Goal: Check status

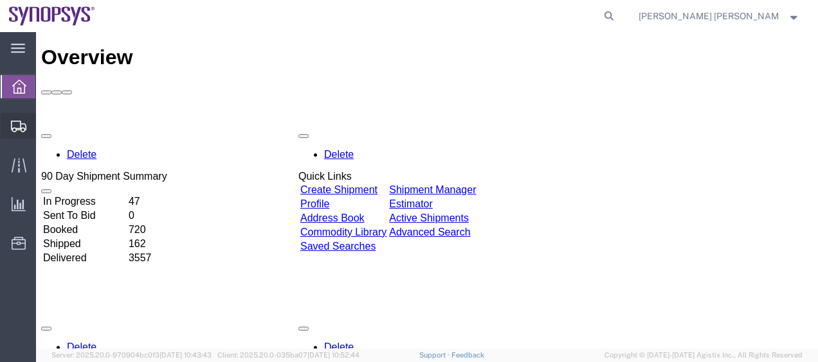
click at [0, 0] on span "Shipment Manager" at bounding box center [0, 0] width 0 height 0
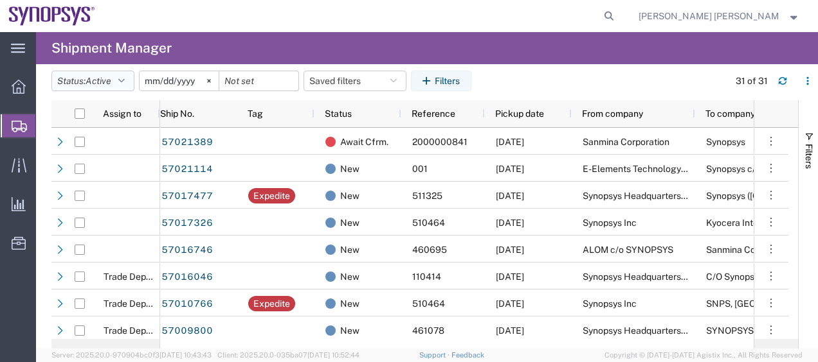
click at [125, 76] on icon "button" at bounding box center [121, 80] width 6 height 9
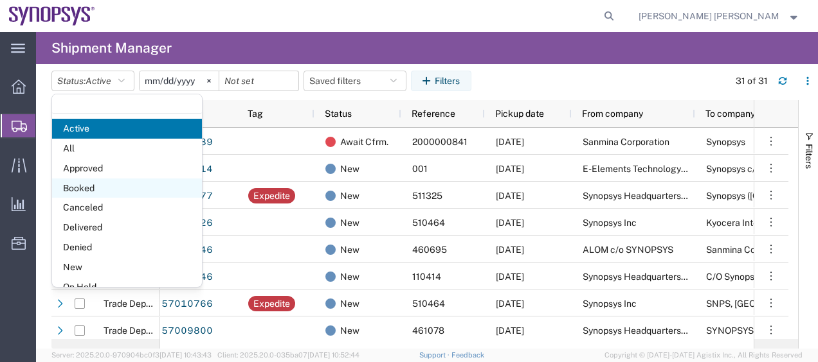
click at [113, 179] on span "Booked" at bounding box center [127, 189] width 150 height 20
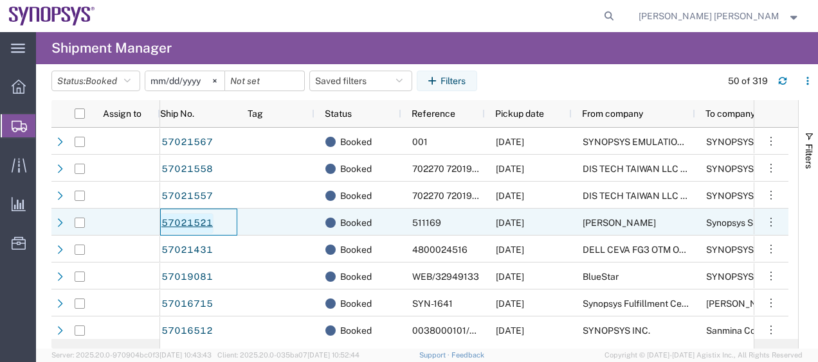
click at [204, 224] on link "57021521" at bounding box center [187, 223] width 53 height 21
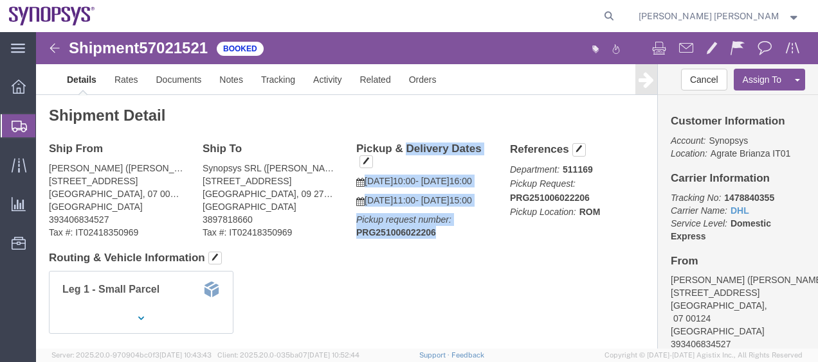
drag, startPoint x: 396, startPoint y: 227, endPoint x: 316, endPoint y: 115, distance: 137.3
click div "Pickup & Delivery Dates [DATE] 10:00 - [DATE] 16:00 [DATE] 11:00 - [DATE] 15:00…"
copy div "Pickup & Delivery Dates [DATE] 10:00 - [DATE] 16:00 [DATE] 11:00 - [DATE] 15:00…"
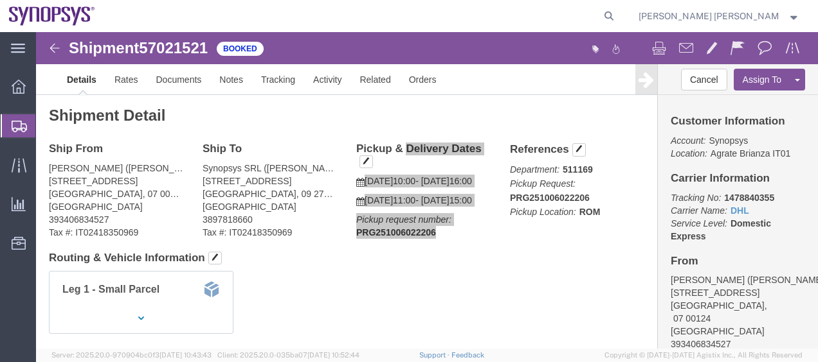
click at [0, 0] on span "Shipment Manager" at bounding box center [0, 0] width 0 height 0
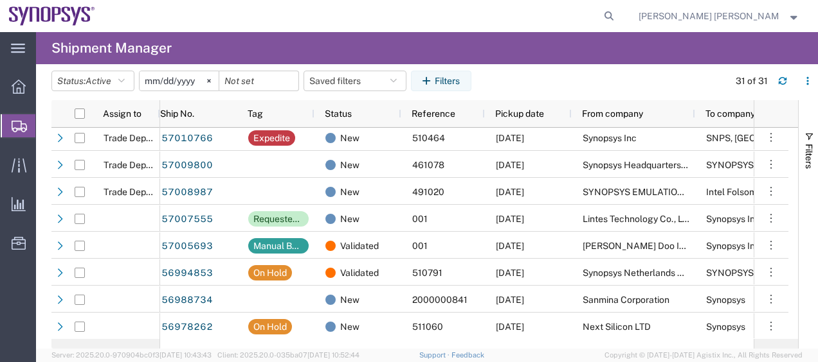
scroll to position [267, 0]
